Goal: Transaction & Acquisition: Purchase product/service

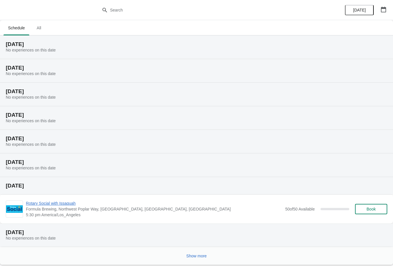
click at [71, 204] on span "Rotary Social with Issaquah" at bounding box center [154, 203] width 256 height 6
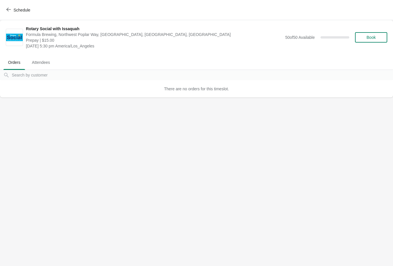
click at [9, 9] on icon "button" at bounding box center [8, 9] width 5 height 5
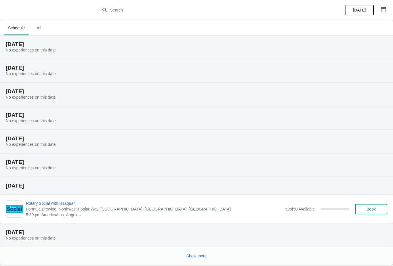
click at [65, 206] on span "Rotary Social with Issaquah" at bounding box center [154, 203] width 256 height 6
click at [71, 204] on span "Rotary Social with Issaquah" at bounding box center [154, 203] width 256 height 6
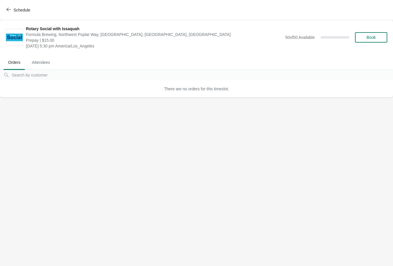
click at [370, 34] on button "Book" at bounding box center [371, 37] width 32 height 10
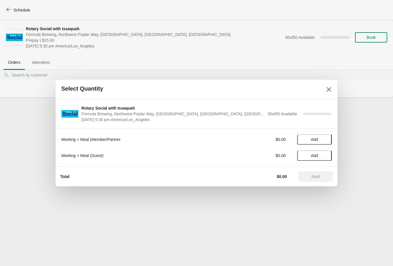
click at [313, 142] on span "Add" at bounding box center [314, 139] width 7 height 5
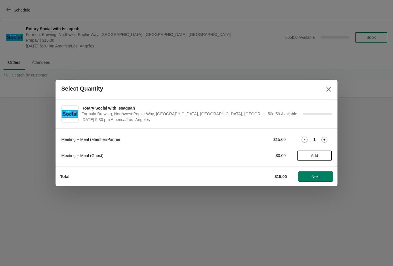
click at [314, 181] on button "Next" at bounding box center [315, 176] width 34 height 10
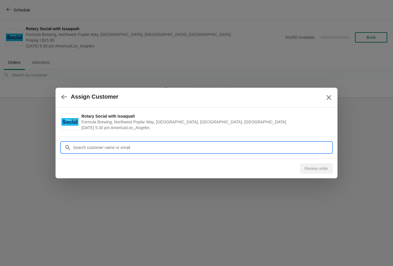
click at [178, 146] on input "Customer" at bounding box center [202, 147] width 259 height 10
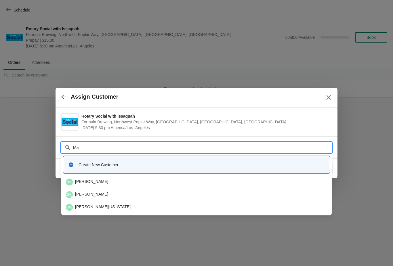
type input "Mar"
click at [101, 181] on div "MG Marilyn Guthrie" at bounding box center [196, 182] width 261 height 7
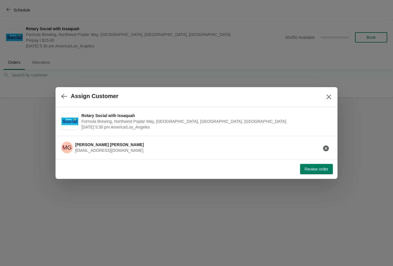
click at [315, 171] on span "Review order" at bounding box center [316, 169] width 24 height 5
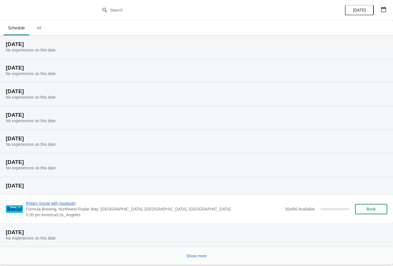
click at [65, 204] on span "Rotary Social with Issaquah" at bounding box center [154, 203] width 256 height 6
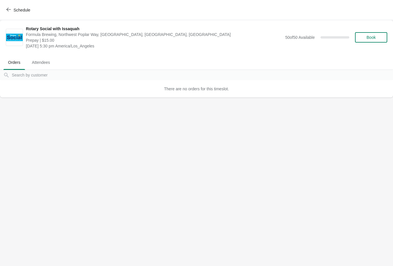
click at [371, 37] on span "Book" at bounding box center [370, 37] width 9 height 5
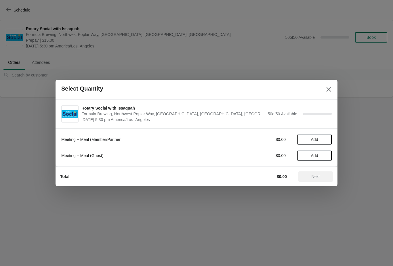
click at [313, 141] on span "Add" at bounding box center [314, 139] width 7 height 5
click at [312, 179] on span "Next" at bounding box center [315, 176] width 8 height 5
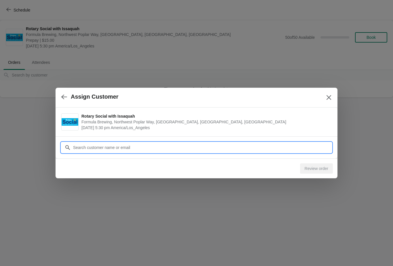
click at [127, 97] on div "Assign Customer Rotary Social with Issaquah Formula Brewing, Northwest Poplar W…" at bounding box center [196, 97] width 393 height 0
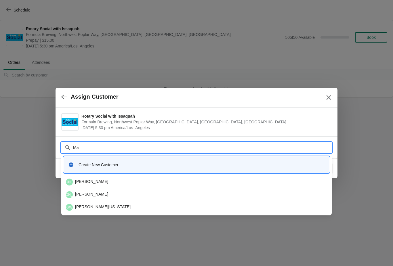
type input "Mar"
click at [102, 181] on div "MG Marilyn Guthrie" at bounding box center [196, 182] width 261 height 7
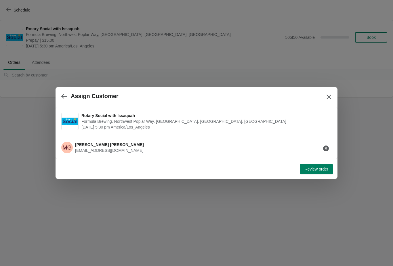
click at [316, 171] on span "Review order" at bounding box center [316, 169] width 24 height 5
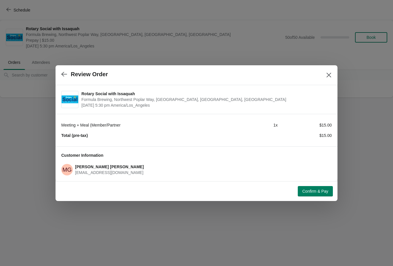
click at [315, 193] on span "Confirm & Pay" at bounding box center [315, 191] width 26 height 5
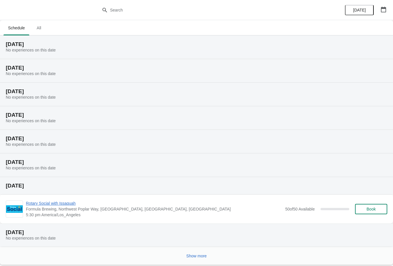
click at [51, 205] on span "Rotary Social with Issaquah" at bounding box center [154, 203] width 256 height 6
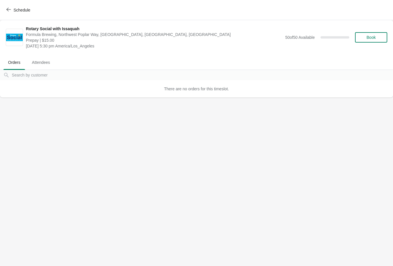
click at [47, 62] on span "Attendees" at bounding box center [40, 62] width 27 height 10
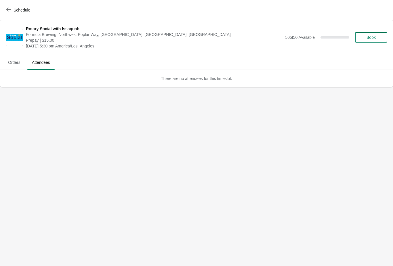
click at [18, 61] on span "Orders" at bounding box center [14, 62] width 22 height 10
